Goal: Information Seeking & Learning: Learn about a topic

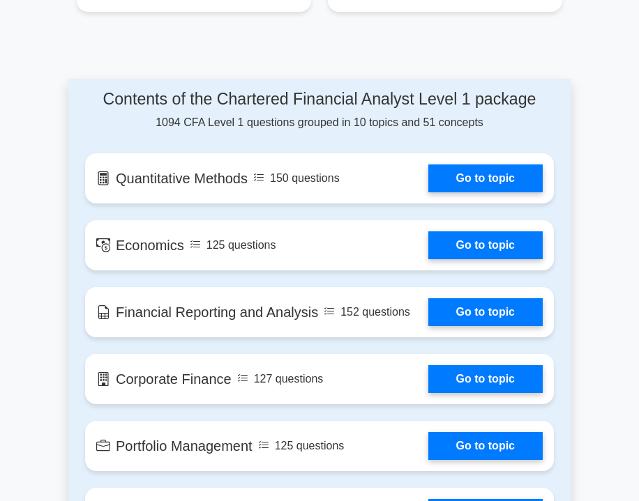
scroll to position [1038, 0]
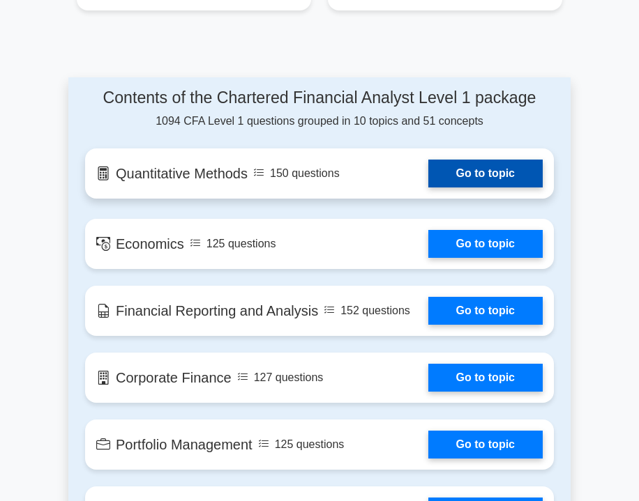
click at [461, 160] on link "Go to topic" at bounding box center [485, 174] width 114 height 28
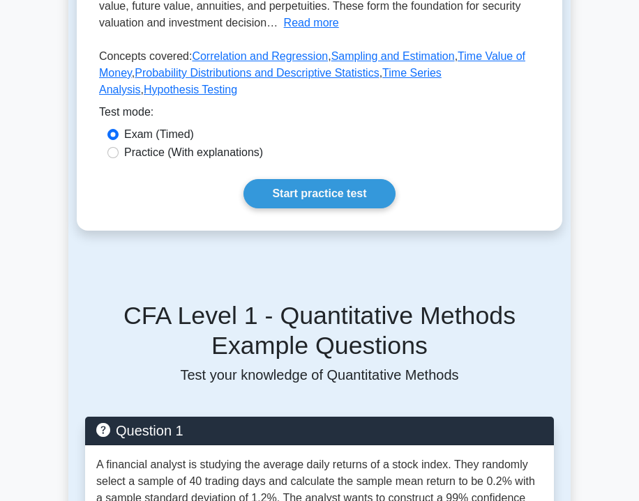
scroll to position [362, 0]
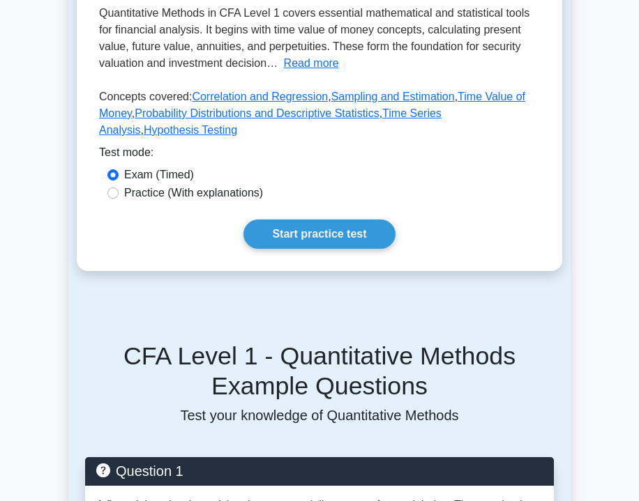
click at [147, 188] on label "Practice (With explanations)" at bounding box center [193, 193] width 139 height 17
click at [119, 188] on input "Practice (With explanations)" at bounding box center [112, 193] width 11 height 11
radio input "true"
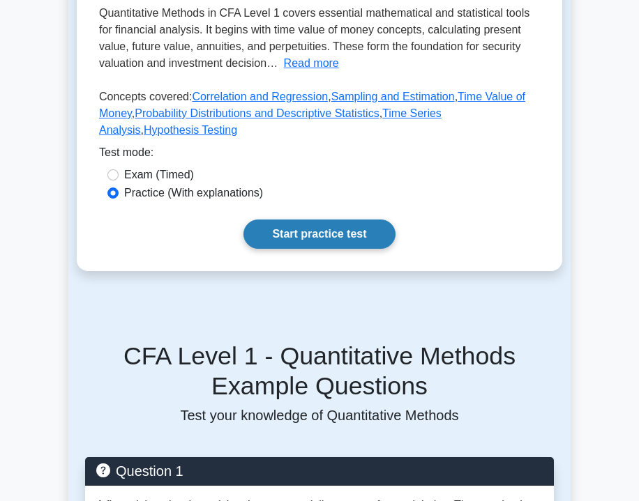
click at [294, 225] on link "Start practice test" at bounding box center [318, 234] width 151 height 29
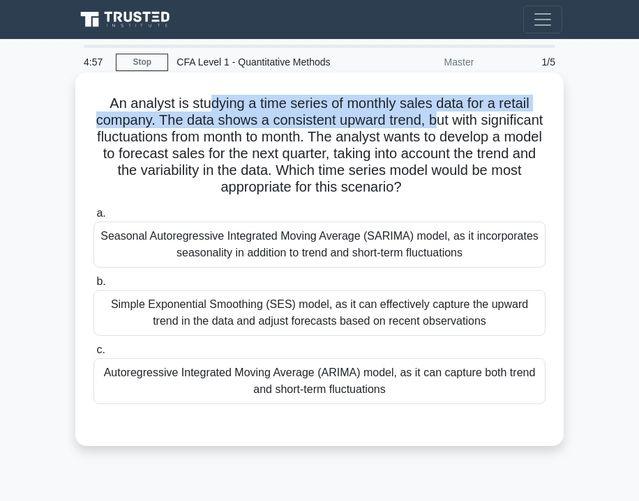
drag, startPoint x: 213, startPoint y: 107, endPoint x: 437, endPoint y: 112, distance: 223.2
click at [437, 112] on h5 "An analyst is studying a time series of monthly sales data for a retail company…" at bounding box center [319, 146] width 455 height 102
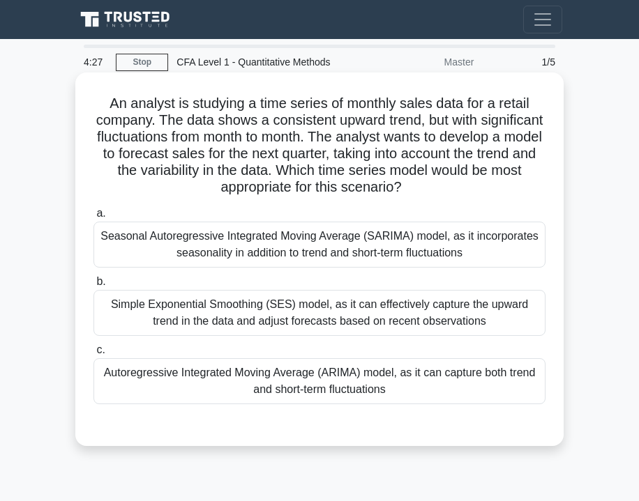
click at [289, 374] on div "Autoregressive Integrated Moving Average (ARIMA) model, as it can capture both …" at bounding box center [319, 381] width 452 height 46
click at [93, 355] on input "c. Autoregressive Integrated Moving Average (ARIMA) model, as it can capture bo…" at bounding box center [93, 350] width 0 height 9
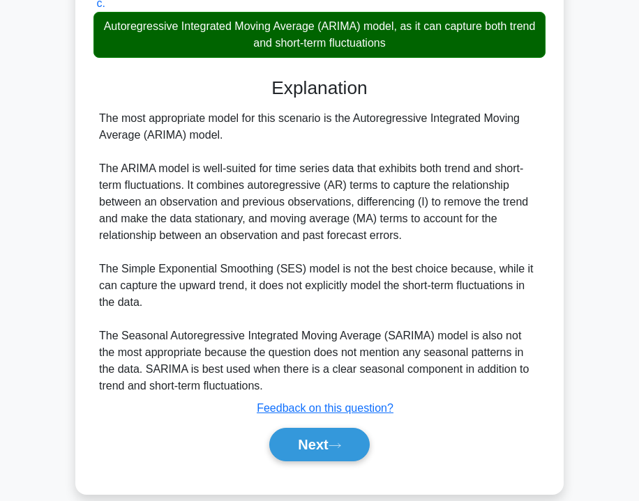
scroll to position [367, 0]
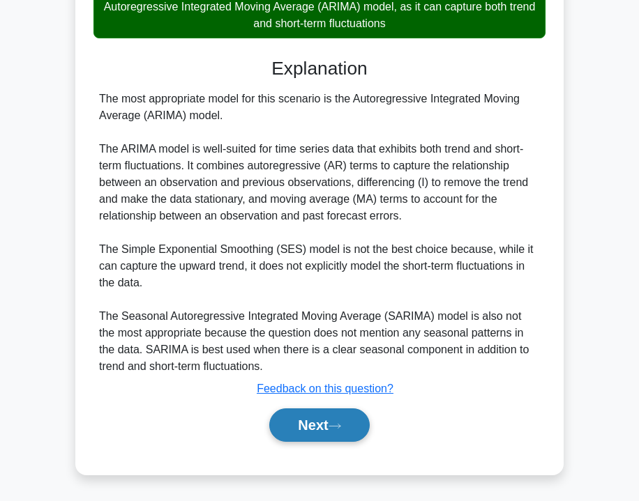
click at [316, 427] on button "Next" at bounding box center [319, 425] width 100 height 33
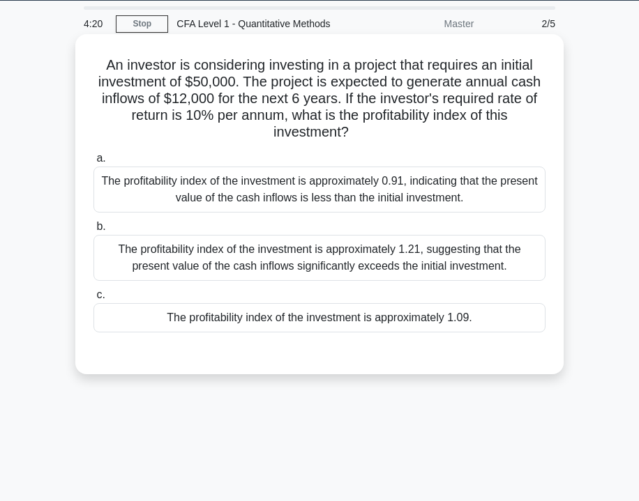
scroll to position [0, 0]
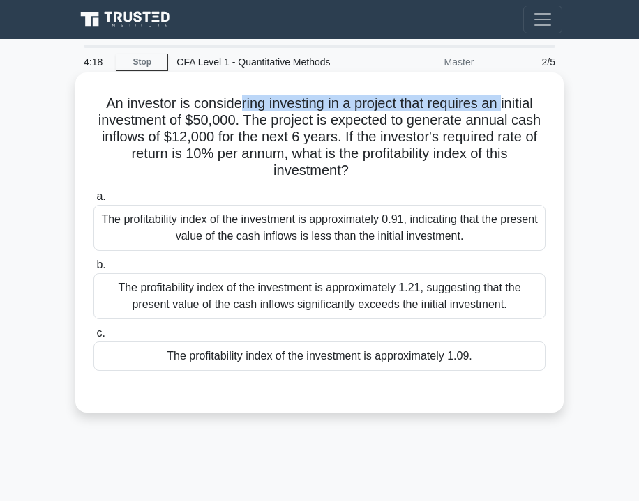
drag, startPoint x: 240, startPoint y: 109, endPoint x: 513, endPoint y: 97, distance: 272.9
click at [512, 97] on h5 "An investor is considering investing in a project that requires an initial inve…" at bounding box center [319, 137] width 455 height 85
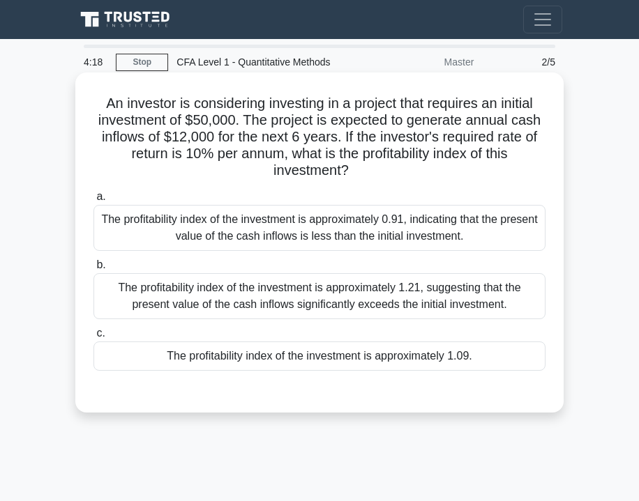
click at [513, 98] on h5 "An investor is considering investing in a project that requires an initial inve…" at bounding box center [319, 137] width 455 height 85
drag, startPoint x: 190, startPoint y: 116, endPoint x: 248, endPoint y: 121, distance: 58.1
click at [249, 121] on h5 "An investor is considering investing in a project that requires an initial inve…" at bounding box center [319, 137] width 455 height 85
drag, startPoint x: 154, startPoint y: 133, endPoint x: 297, endPoint y: 127, distance: 143.1
click at [297, 127] on h5 "An investor is considering investing in a project that requires an initial inve…" at bounding box center [319, 137] width 455 height 85
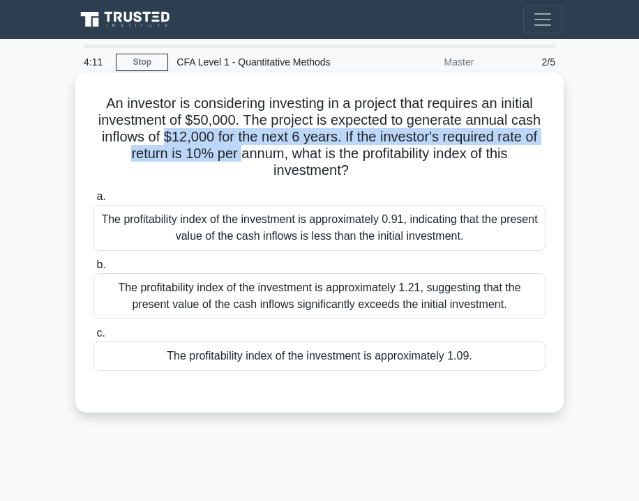
drag, startPoint x: 238, startPoint y: 149, endPoint x: 163, endPoint y: 136, distance: 76.4
click at [163, 136] on h5 "An investor is considering investing in a project that requires an initial inve…" at bounding box center [319, 137] width 455 height 85
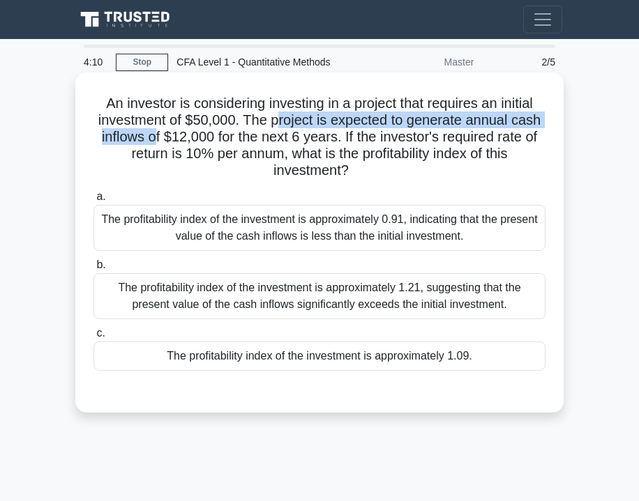
drag, startPoint x: 150, startPoint y: 132, endPoint x: 281, endPoint y: 124, distance: 131.3
click at [281, 124] on h5 "An investor is considering investing in a project that requires an initial inve…" at bounding box center [319, 137] width 455 height 85
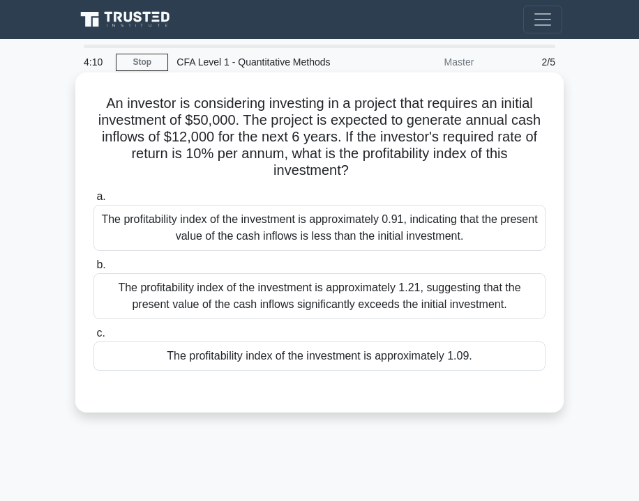
click at [281, 124] on h5 "An investor is considering investing in a project that requires an initial inve…" at bounding box center [319, 137] width 455 height 85
drag, startPoint x: 135, startPoint y: 158, endPoint x: 313, endPoint y: 155, distance: 177.9
click at [313, 155] on h5 "An investor is considering investing in a project that requires an initial inve…" at bounding box center [319, 137] width 455 height 85
click at [226, 356] on div "The profitability index of the investment is approximately 1.09." at bounding box center [319, 356] width 452 height 29
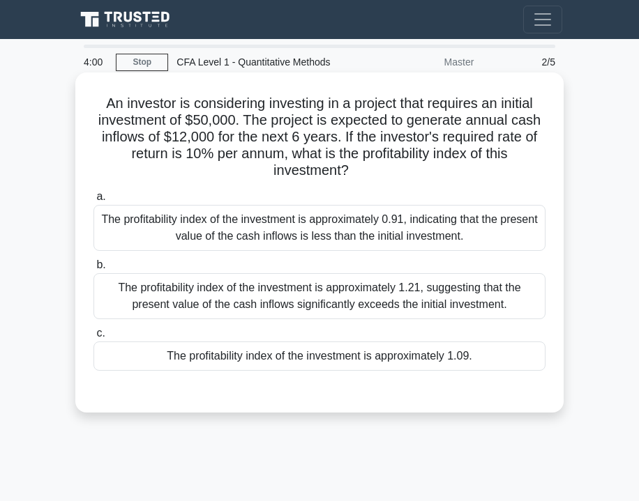
click at [93, 338] on input "c. The profitability index of the investment is approximately 1.09." at bounding box center [93, 333] width 0 height 9
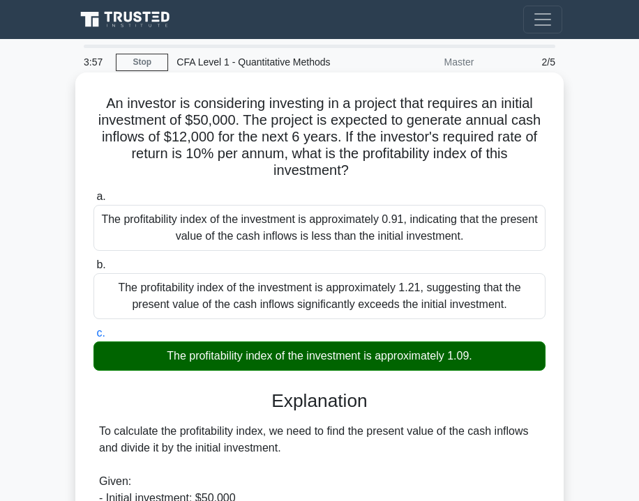
click at [227, 305] on div "The profitability index of the investment is approximately 1.21, suggesting tha…" at bounding box center [319, 296] width 452 height 46
click at [93, 270] on input "b. The profitability index of the investment is approximately 1.21, suggesting …" at bounding box center [93, 265] width 0 height 9
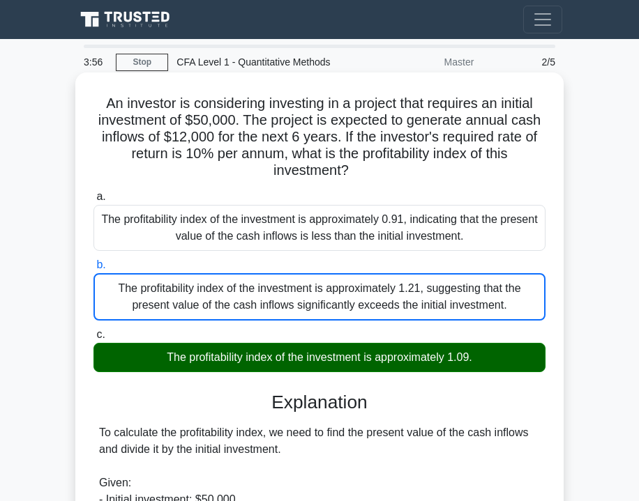
click at [227, 308] on div "The profitability index of the investment is approximately 1.21, suggesting tha…" at bounding box center [319, 296] width 452 height 47
click at [93, 270] on input "b. The profitability index of the investment is approximately 1.21, suggesting …" at bounding box center [93, 265] width 0 height 9
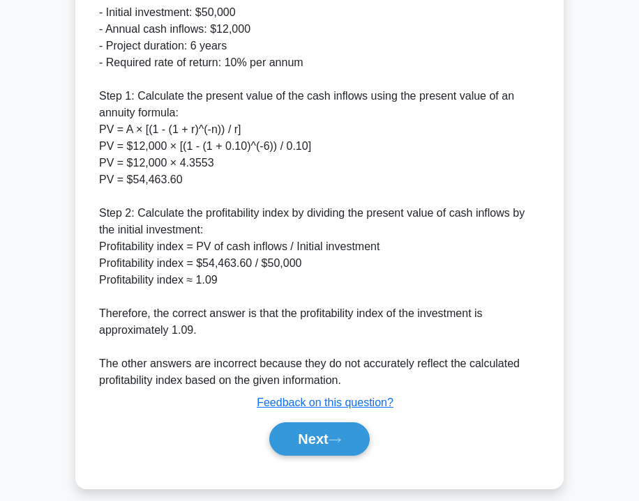
scroll to position [487, 0]
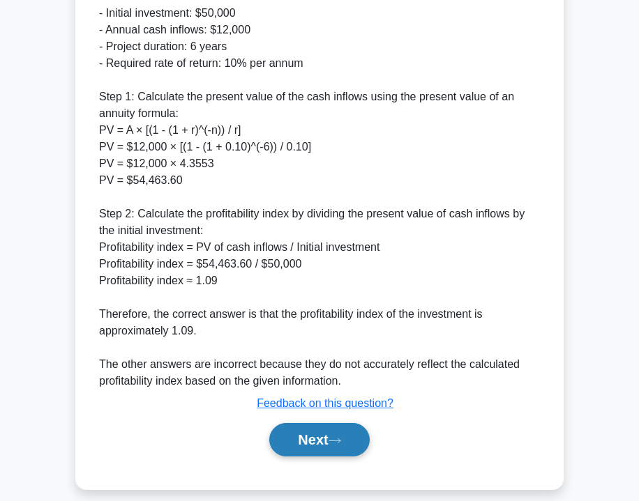
click at [312, 445] on button "Next" at bounding box center [319, 439] width 100 height 33
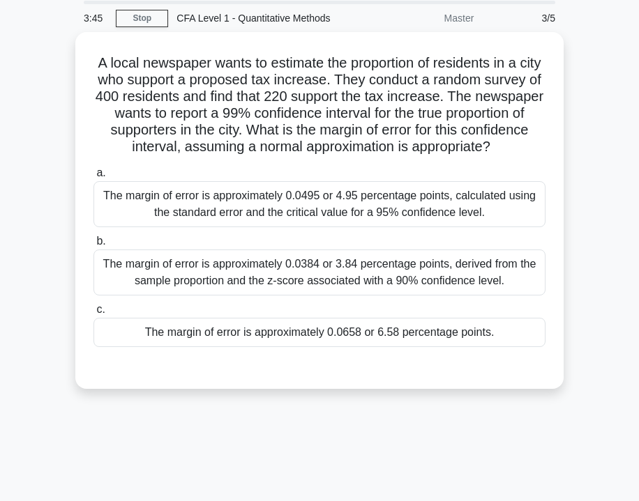
scroll to position [0, 0]
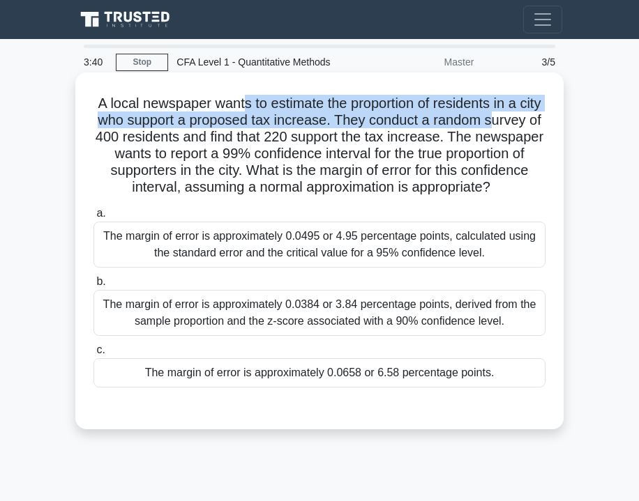
drag, startPoint x: 241, startPoint y: 110, endPoint x: 494, endPoint y: 116, distance: 253.9
click at [494, 116] on h5 "A local newspaper wants to estimate the proportion of residents in a city who s…" at bounding box center [319, 146] width 455 height 102
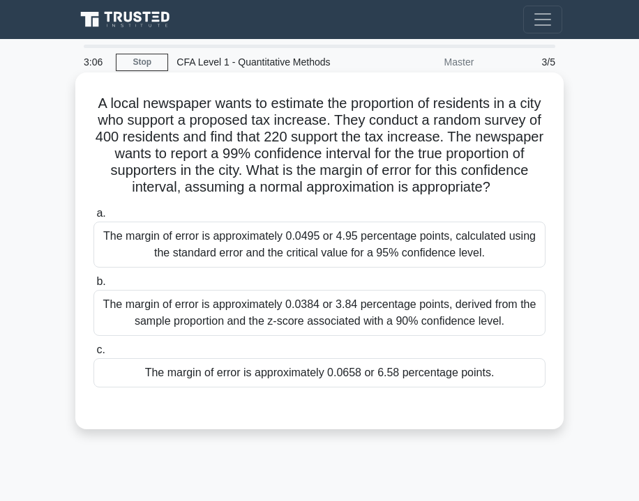
click at [427, 250] on div "The margin of error is approximately 0.0495 or 4.95 percentage points, calculat…" at bounding box center [319, 245] width 452 height 46
click at [93, 218] on input "a. The margin of error is approximately 0.0495 or 4.95 percentage points, calcu…" at bounding box center [93, 213] width 0 height 9
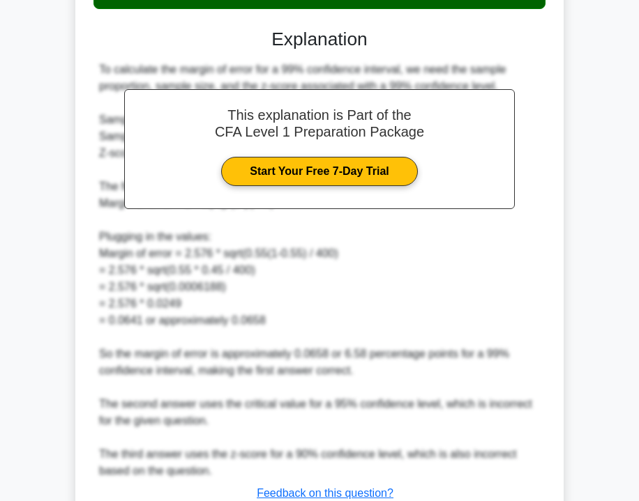
scroll to position [485, 0]
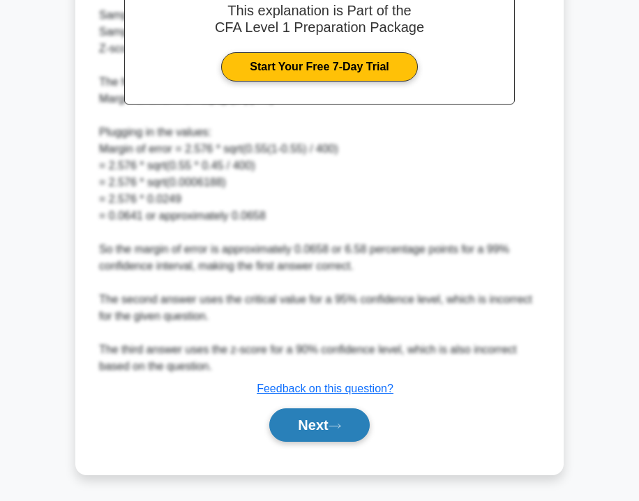
click at [335, 424] on icon at bounding box center [334, 427] width 13 height 8
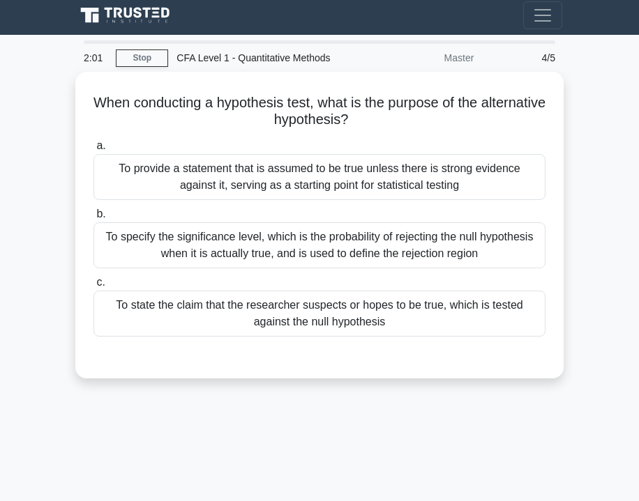
scroll to position [0, 0]
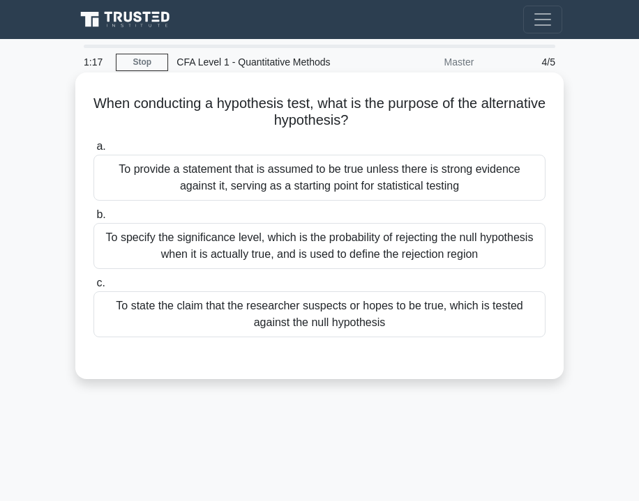
drag, startPoint x: 280, startPoint y: 103, endPoint x: 497, endPoint y: 112, distance: 216.4
click at [497, 114] on h5 "When conducting a hypothesis test, what is the purpose of the alternative hypot…" at bounding box center [319, 112] width 455 height 35
click at [497, 112] on h5 "When conducting a hypothesis test, what is the purpose of the alternative hypot…" at bounding box center [319, 112] width 455 height 35
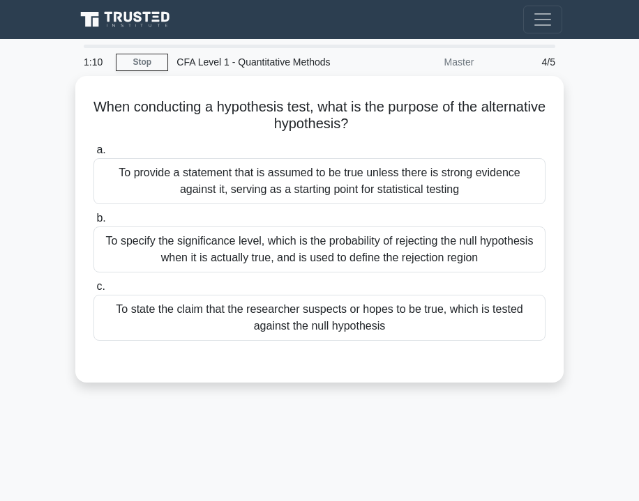
click at [294, 409] on div "1:10 Stop CFA Level 1 - Quantitative Methods Master 4/5 When conducting a hypot…" at bounding box center [319, 393] width 502 height 697
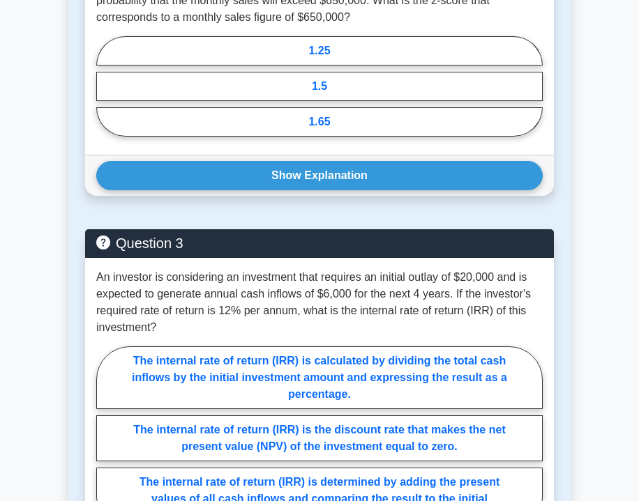
scroll to position [1273, 0]
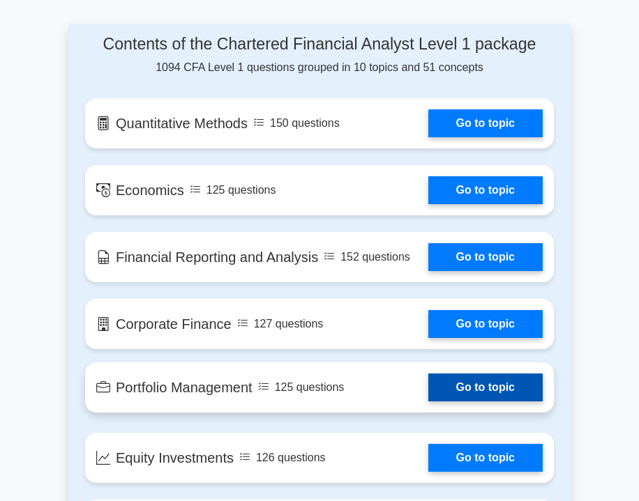
scroll to position [1091, 0]
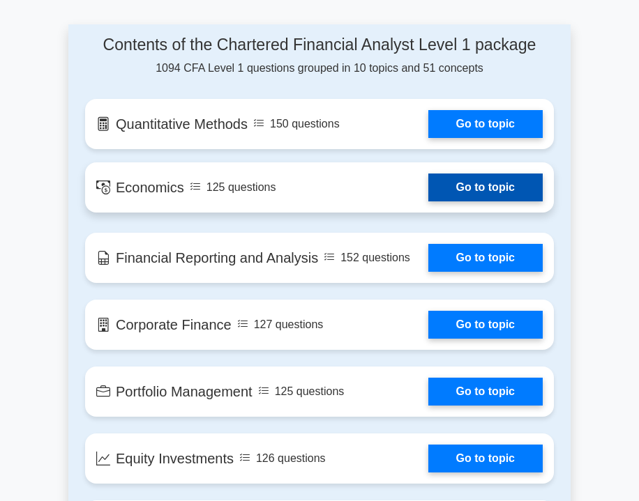
click at [460, 174] on link "Go to topic" at bounding box center [485, 188] width 114 height 28
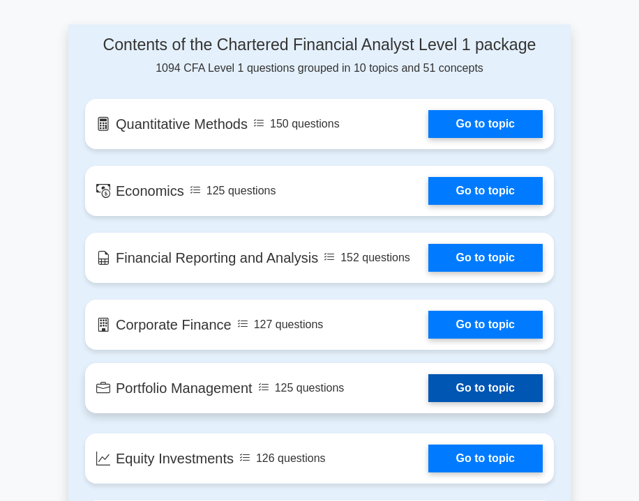
click at [457, 374] on link "Go to topic" at bounding box center [485, 388] width 114 height 28
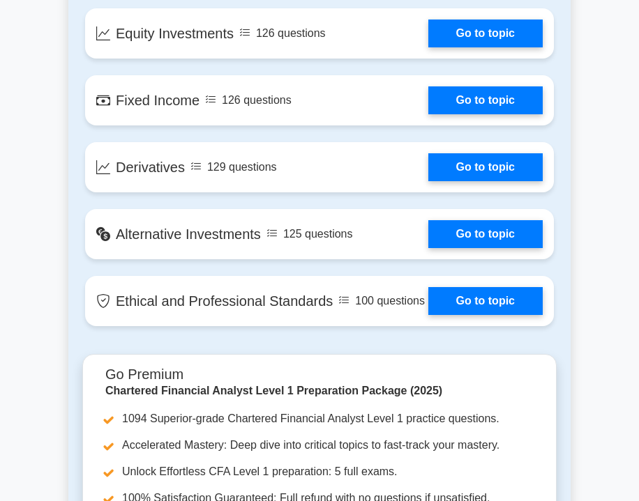
scroll to position [1529, 0]
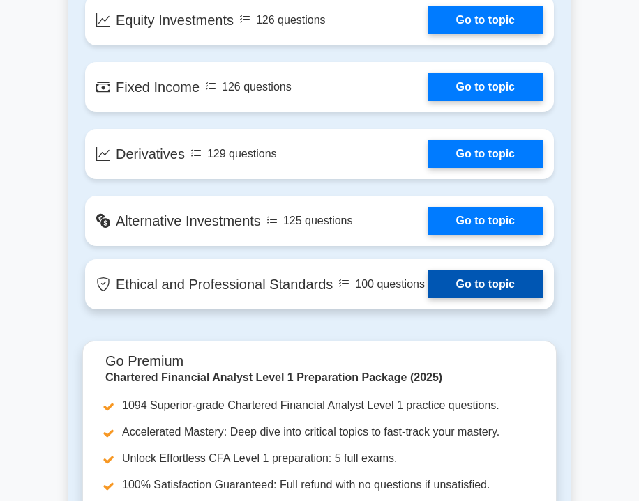
click at [496, 271] on link "Go to topic" at bounding box center [485, 285] width 114 height 28
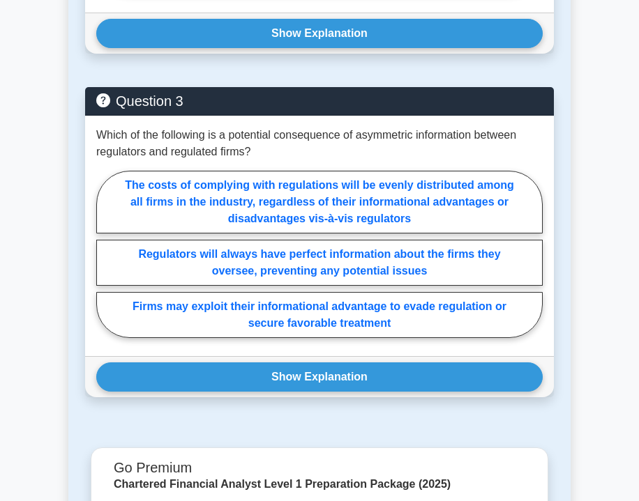
scroll to position [1605, 0]
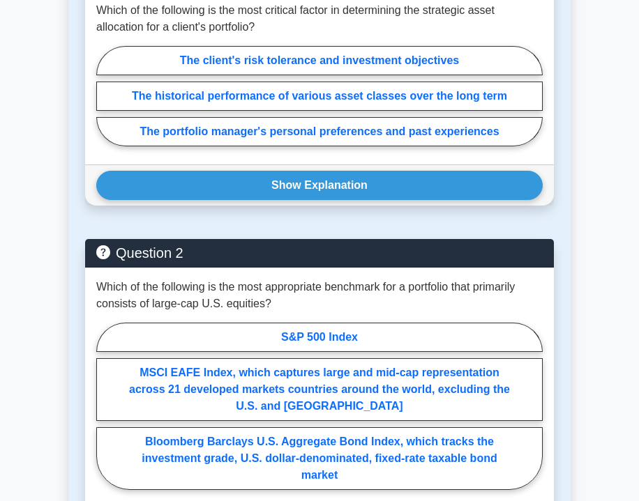
scroll to position [862, 0]
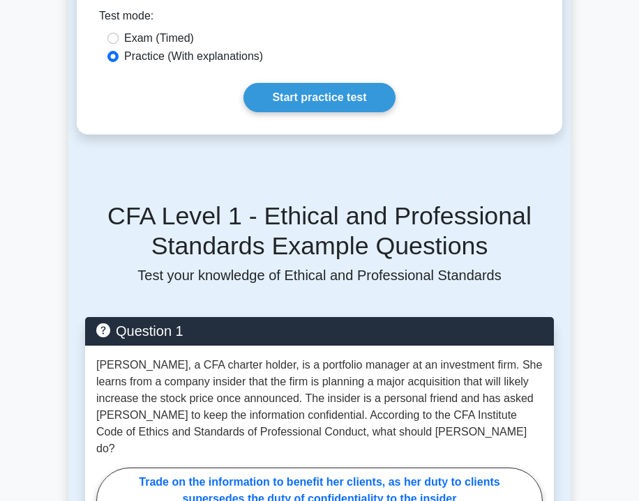
scroll to position [561, 0]
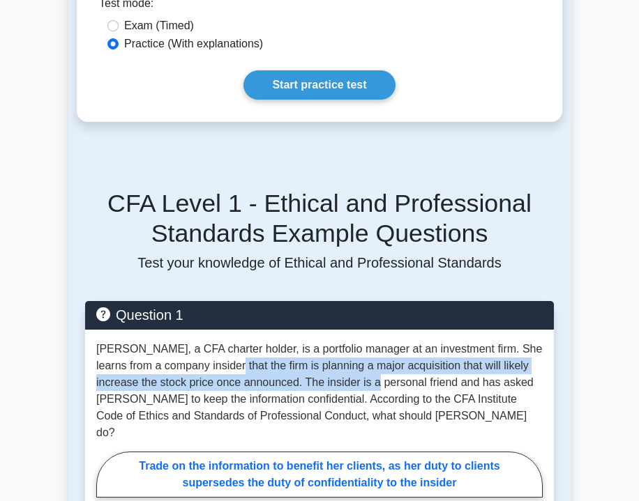
drag, startPoint x: 225, startPoint y: 344, endPoint x: 361, endPoint y: 363, distance: 138.0
click at [361, 363] on p "Sarah, a CFA charter holder, is a portfolio manager at an investment firm. She …" at bounding box center [319, 391] width 446 height 100
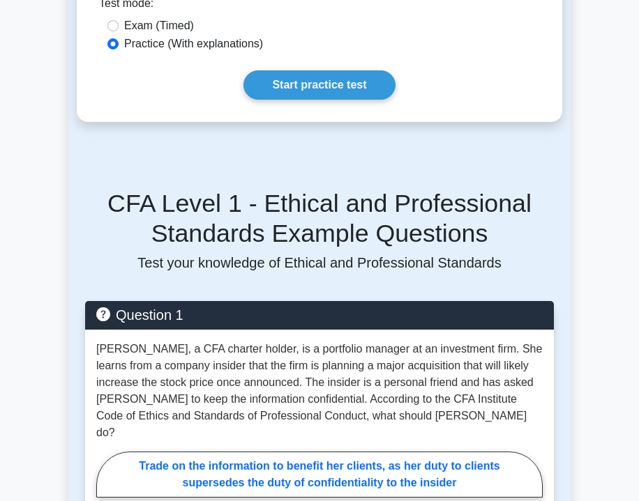
click at [361, 365] on p "Sarah, a CFA charter holder, is a portfolio manager at an investment firm. She …" at bounding box center [319, 391] width 446 height 100
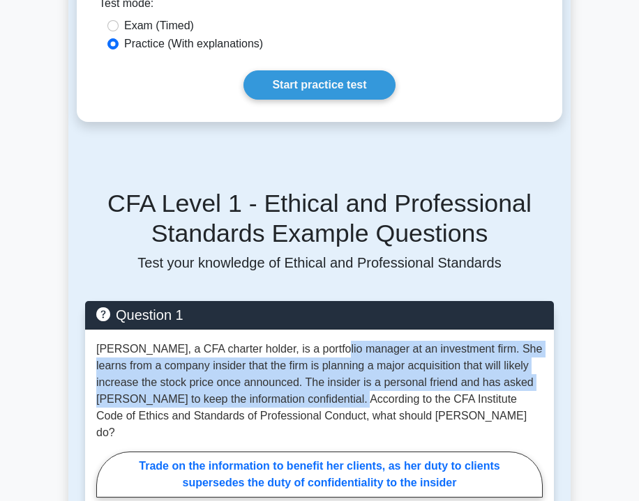
drag, startPoint x: 329, startPoint y: 340, endPoint x: 319, endPoint y: 380, distance: 41.8
click at [319, 382] on p "Sarah, a CFA charter holder, is a portfolio manager at an investment firm. She …" at bounding box center [319, 391] width 446 height 100
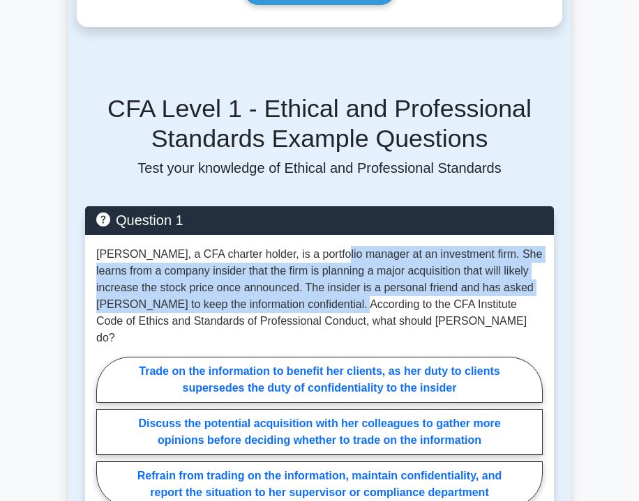
scroll to position [657, 0]
